Goal: Transaction & Acquisition: Book appointment/travel/reservation

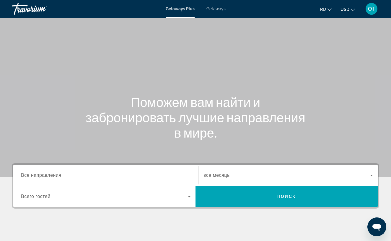
click at [217, 9] on span "Getaways" at bounding box center [215, 8] width 19 height 5
click at [74, 176] on input "Destination Все направления" at bounding box center [106, 175] width 170 height 7
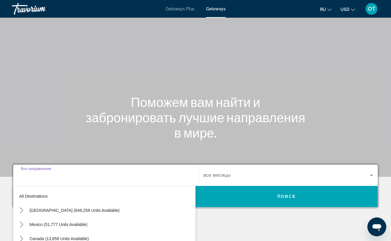
scroll to position [99, 0]
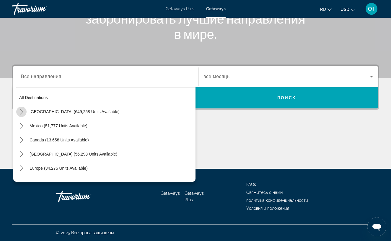
click at [22, 111] on icon "Toggle United States (649,258 units available) submenu" at bounding box center [22, 112] width 6 height 6
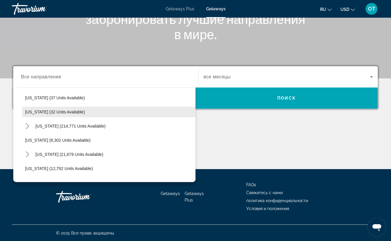
scroll to position [104, 0]
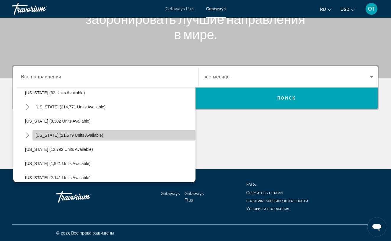
click at [63, 135] on span "[US_STATE] (21,679 units available)" at bounding box center [69, 135] width 68 height 5
type input "**********"
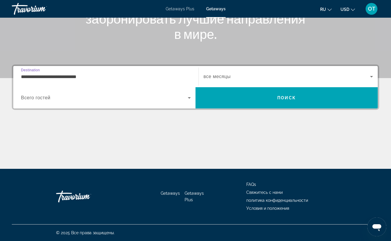
click at [373, 76] on icon "Search widget" at bounding box center [371, 76] width 7 height 7
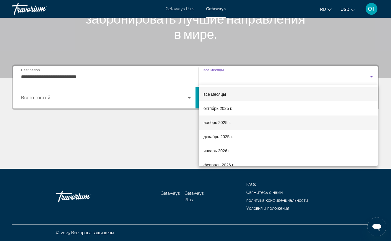
click at [260, 118] on mat-option "ноябрь 2025 г." at bounding box center [288, 123] width 179 height 14
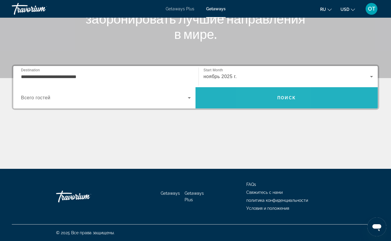
click at [270, 101] on span "Search" at bounding box center [286, 98] width 182 height 14
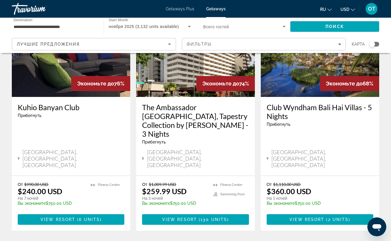
scroll to position [71, 0]
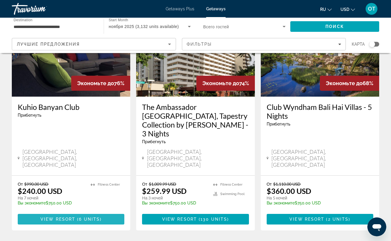
click at [71, 217] on span "View Resort" at bounding box center [57, 219] width 35 height 5
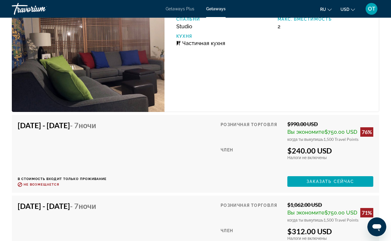
scroll to position [1129, 0]
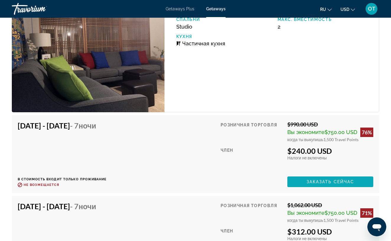
click at [328, 181] on span "Заказать сейчас" at bounding box center [330, 182] width 48 height 5
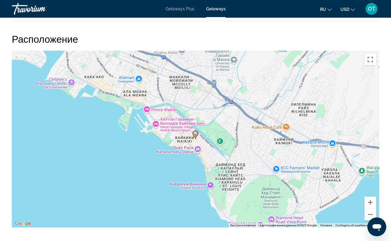
scroll to position [792, 0]
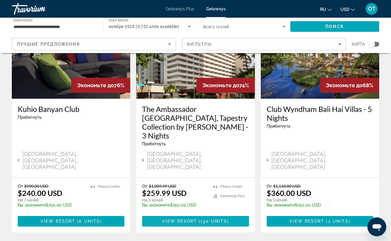
scroll to position [71, 0]
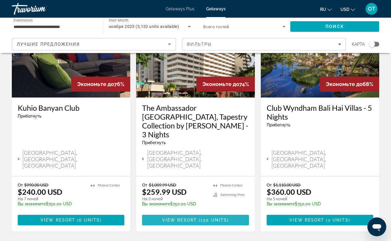
click at [199, 218] on span "( 130 units )" at bounding box center [213, 220] width 32 height 5
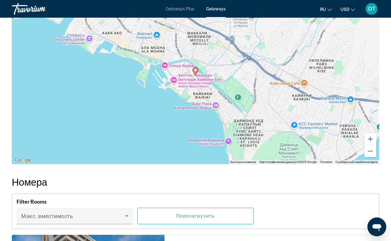
scroll to position [825, 0]
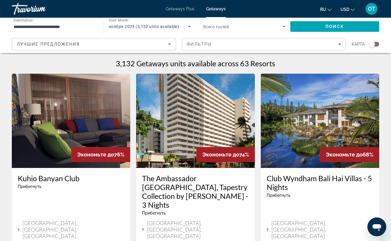
click at [50, 22] on div "**********" at bounding box center [55, 26] width 82 height 17
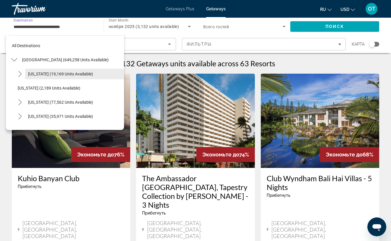
click at [42, 74] on span "[US_STATE] (19,169 units available)" at bounding box center [60, 74] width 65 height 5
type input "**********"
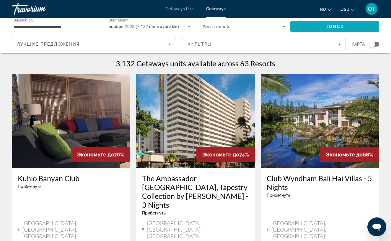
click at [334, 27] on span "Поиск" at bounding box center [334, 26] width 19 height 5
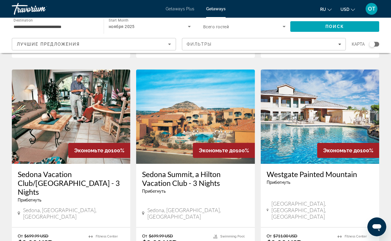
scroll to position [673, 0]
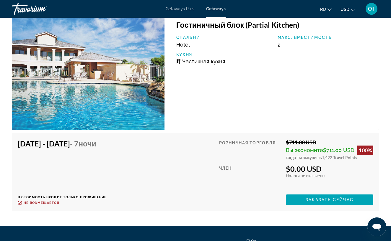
scroll to position [1083, 0]
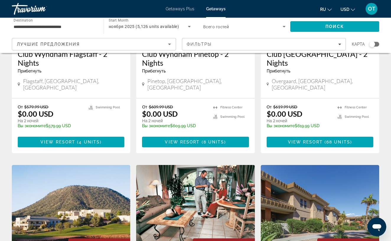
scroll to position [125, 0]
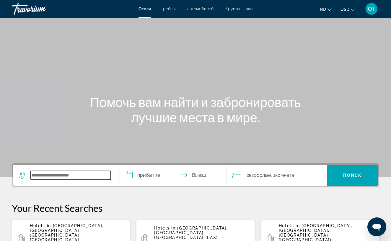
click at [38, 174] on input "Search hotel destination" at bounding box center [71, 175] width 80 height 9
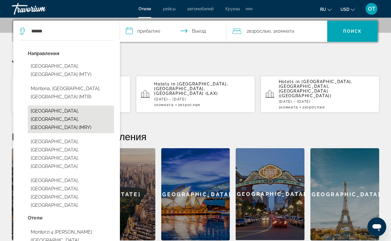
click at [58, 106] on button "Monterey, CA, United States (MRY)" at bounding box center [71, 120] width 86 height 28
type input "**********"
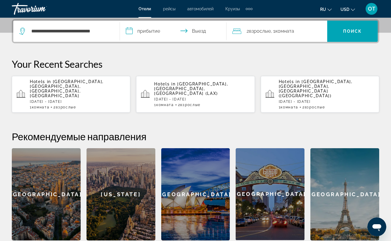
click at [154, 31] on input "**********" at bounding box center [174, 32] width 109 height 23
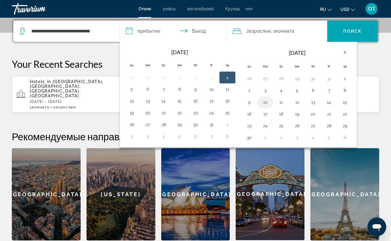
click at [266, 101] on button "10" at bounding box center [264, 102] width 9 height 8
click at [298, 102] on button "12" at bounding box center [296, 102] width 9 height 8
type input "**********"
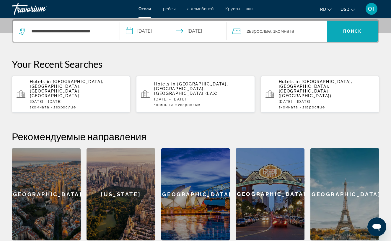
click at [346, 36] on span "Search" at bounding box center [352, 31] width 50 height 14
